Goal: Check status: Check status

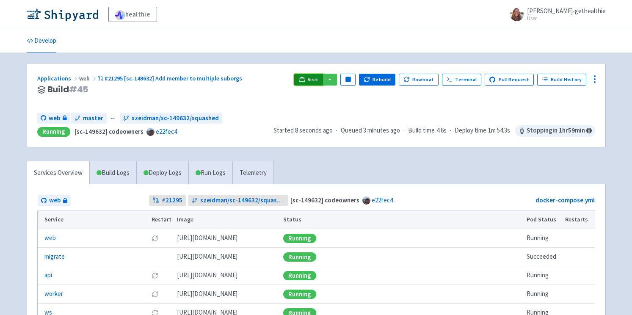
click at [313, 83] on link "Visit" at bounding box center [308, 80] width 29 height 12
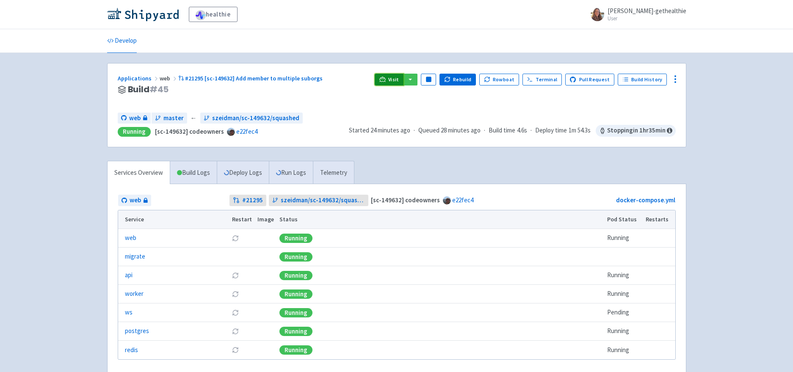
click at [386, 83] on icon at bounding box center [383, 79] width 6 height 6
